Goal: Information Seeking & Learning: Check status

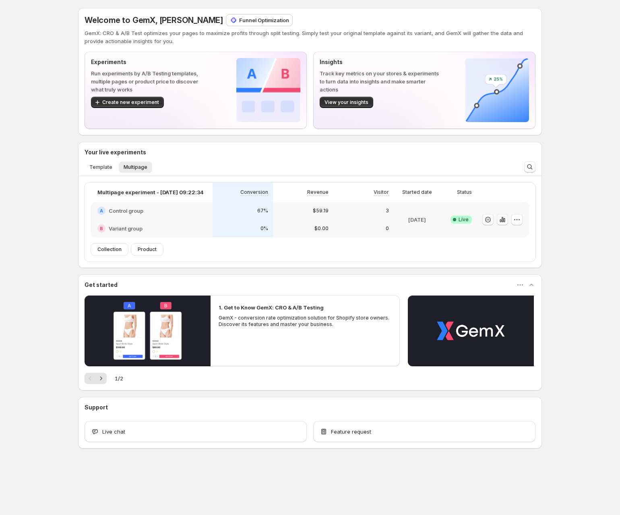
click at [505, 223] on icon "button" at bounding box center [503, 219] width 8 height 8
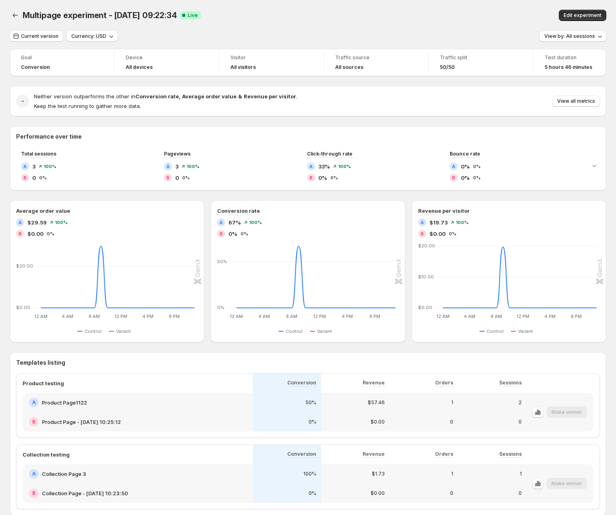
click at [566, 95] on div "Neither version outperforms the other in Conversion rate , Average order value …" at bounding box center [317, 101] width 566 height 18
click at [571, 99] on span "View all metrics" at bounding box center [576, 101] width 38 height 6
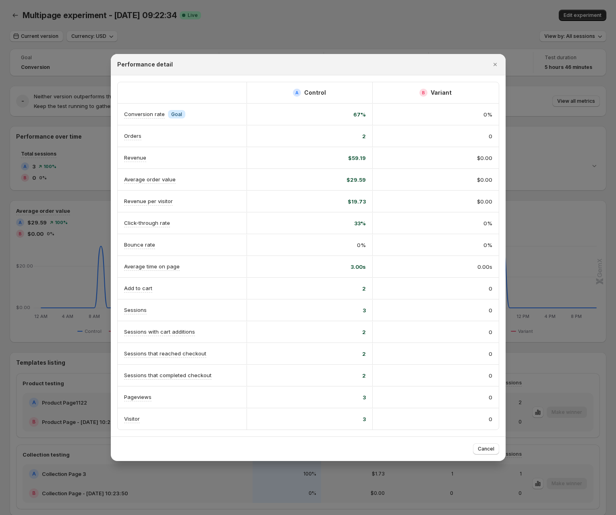
click at [329, 29] on div at bounding box center [308, 257] width 616 height 515
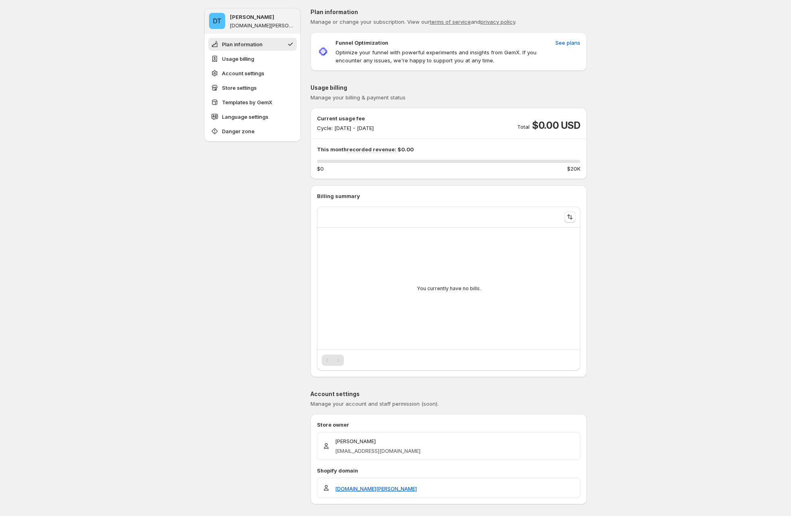
type input "**********"
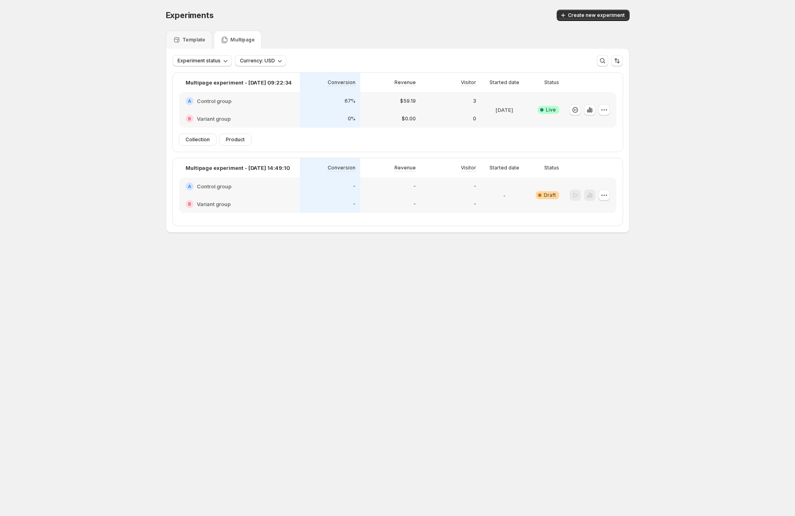
click at [191, 118] on div "B" at bounding box center [190, 119] width 8 height 8
click at [108, 127] on div "Experiments. This page is ready Experiments Create new experiment Template Mult…" at bounding box center [397, 138] width 795 height 276
click at [109, 184] on div "Experiments. This page is ready Experiments Create new experiment Template Mult…" at bounding box center [397, 138] width 795 height 276
